Goal: Task Accomplishment & Management: Manage account settings

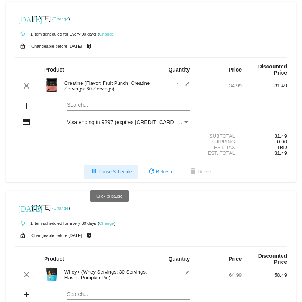
click at [106, 172] on span "pause Pause Schedule" at bounding box center [111, 171] width 42 height 5
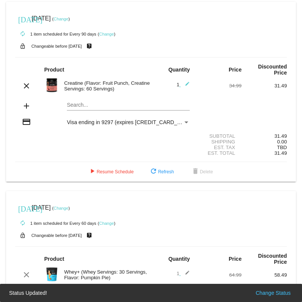
scroll to position [84, 0]
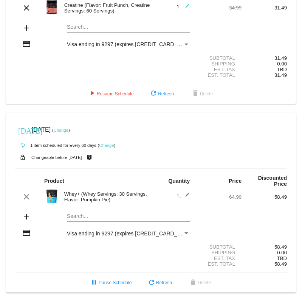
click at [29, 217] on mat-icon "add" at bounding box center [26, 216] width 9 height 9
click at [25, 216] on mat-icon "add" at bounding box center [26, 216] width 9 height 9
click at [24, 216] on mat-icon "add" at bounding box center [26, 216] width 9 height 9
click at [26, 216] on mat-icon "add" at bounding box center [26, 216] width 9 height 9
click at [78, 214] on mat-card "[DATE] [DATE] ( Change ) autorenew 1 item scheduled for Every 60 days ( Change …" at bounding box center [151, 203] width 290 height 180
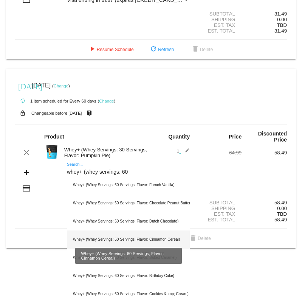
scroll to position [127, 0]
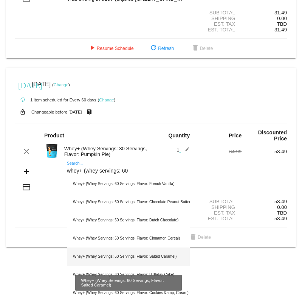
type input "whey+ (whey servings: 60"
click at [165, 258] on div "Whey+ (Whey Servings: 60 Servings, Flavor: Salted Caramel)" at bounding box center [128, 256] width 123 height 18
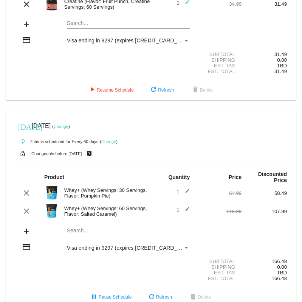
scroll to position [46, 0]
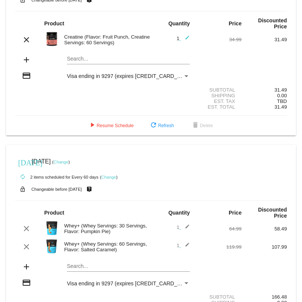
click at [65, 163] on link "Change" at bounding box center [61, 162] width 15 height 5
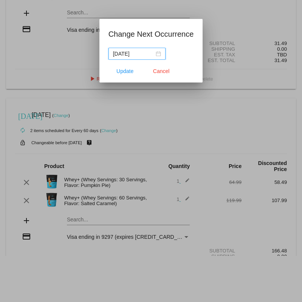
click at [152, 55] on div "[DATE]" at bounding box center [137, 54] width 48 height 8
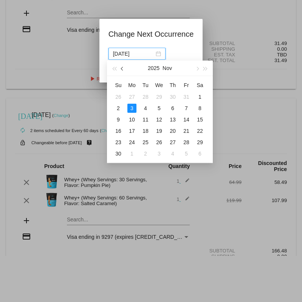
click at [121, 71] on button "button" at bounding box center [122, 68] width 8 height 15
click at [174, 108] on div "9" at bounding box center [172, 108] width 9 height 9
type input "[DATE]"
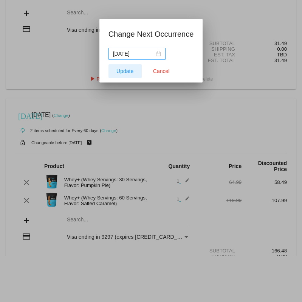
click at [130, 75] on button "Update" at bounding box center [125, 71] width 33 height 14
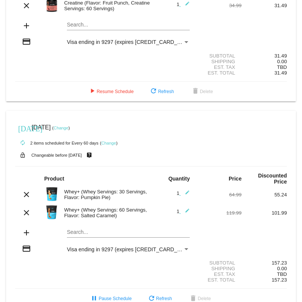
scroll to position [102, 0]
